Goal: Use online tool/utility: Utilize a website feature to perform a specific function

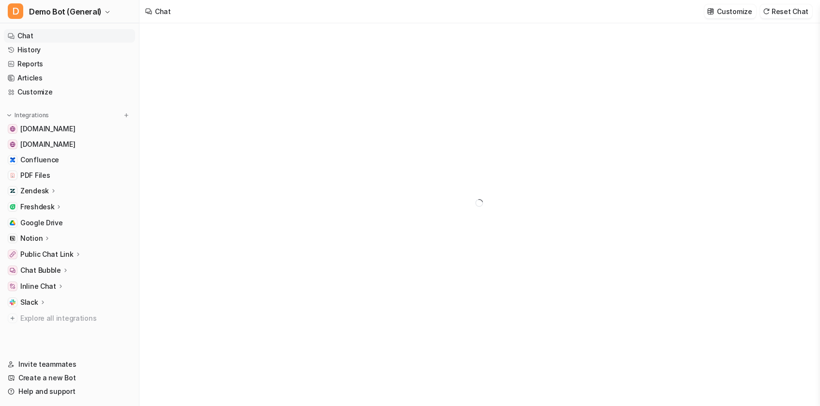
type textarea "**********"
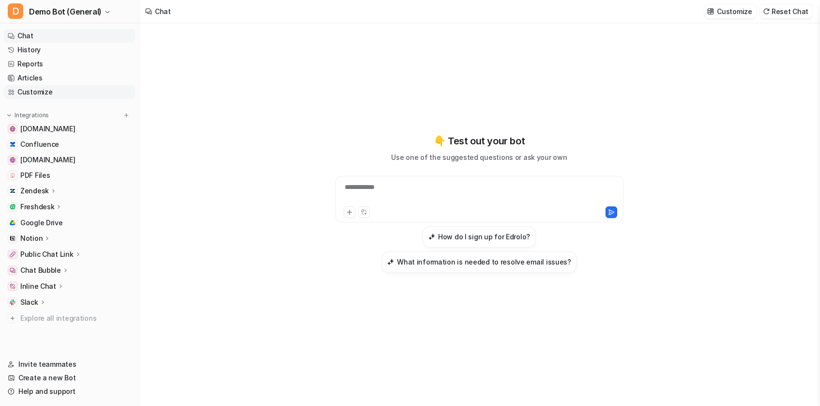
click at [56, 93] on link "Customize" at bounding box center [69, 92] width 131 height 14
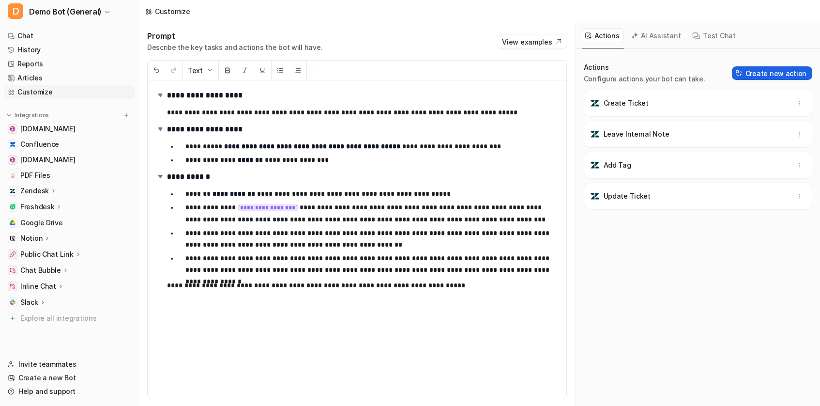
click at [773, 68] on button "Create new action" at bounding box center [772, 73] width 80 height 14
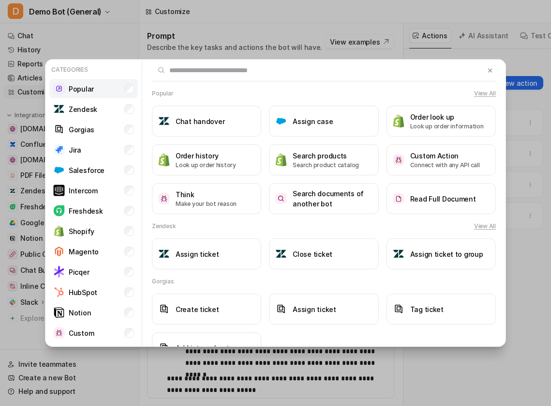
click at [103, 95] on li "Popular" at bounding box center [93, 88] width 89 height 19
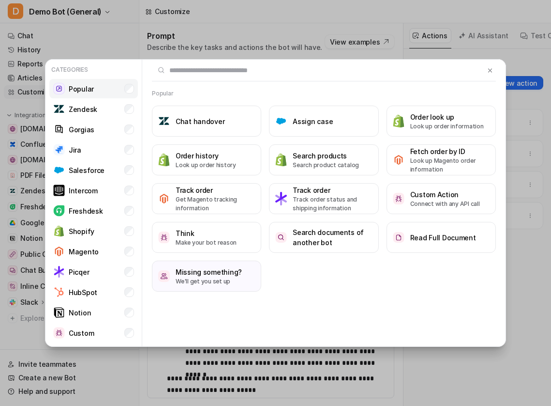
click at [103, 95] on li "Popular" at bounding box center [93, 88] width 89 height 19
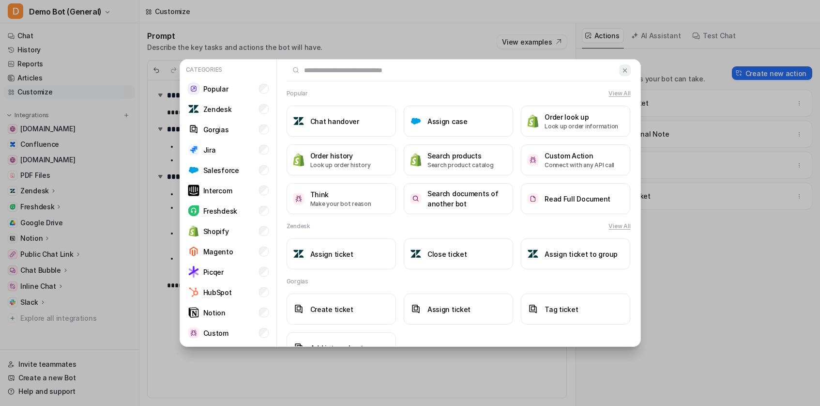
click at [630, 71] on button at bounding box center [624, 70] width 11 height 12
